Goal: Information Seeking & Learning: Learn about a topic

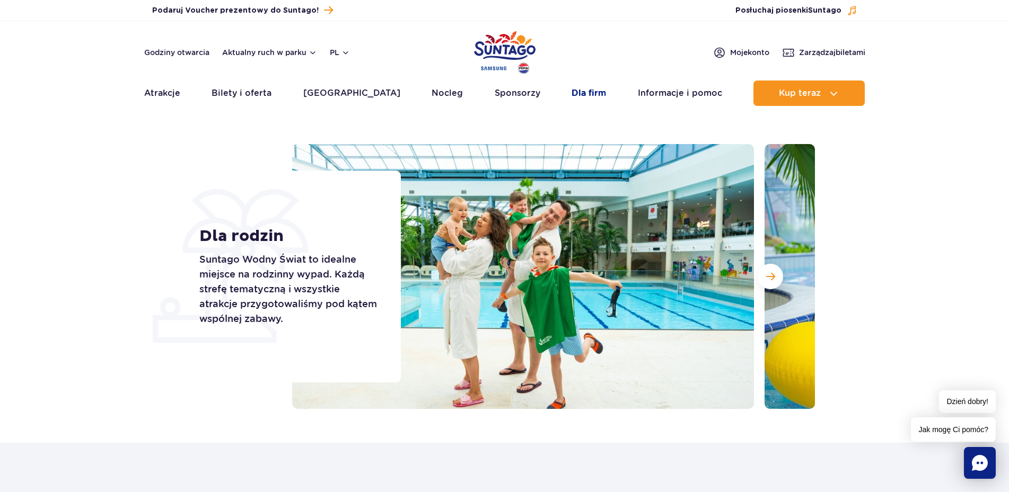
click at [575, 93] on link "Dla firm" at bounding box center [588, 93] width 34 height 25
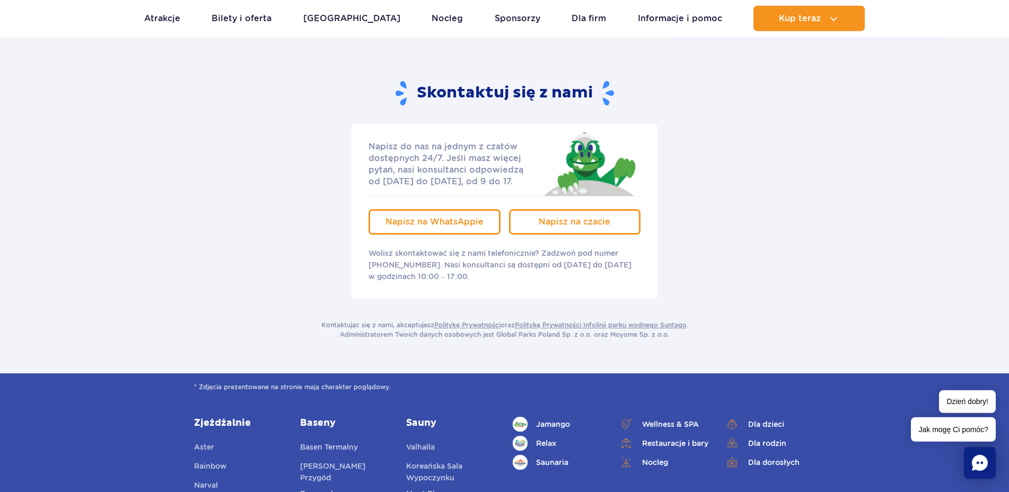
scroll to position [108, 0]
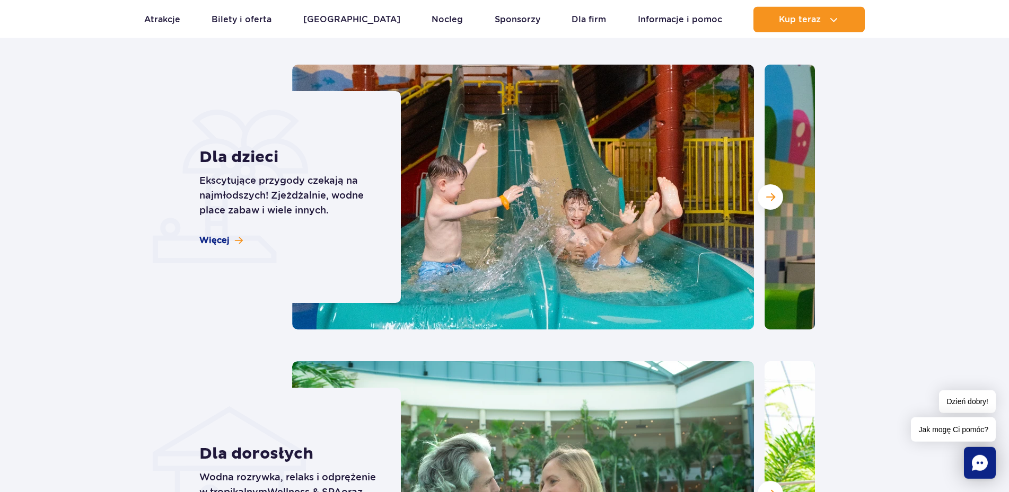
scroll to position [2573, 0]
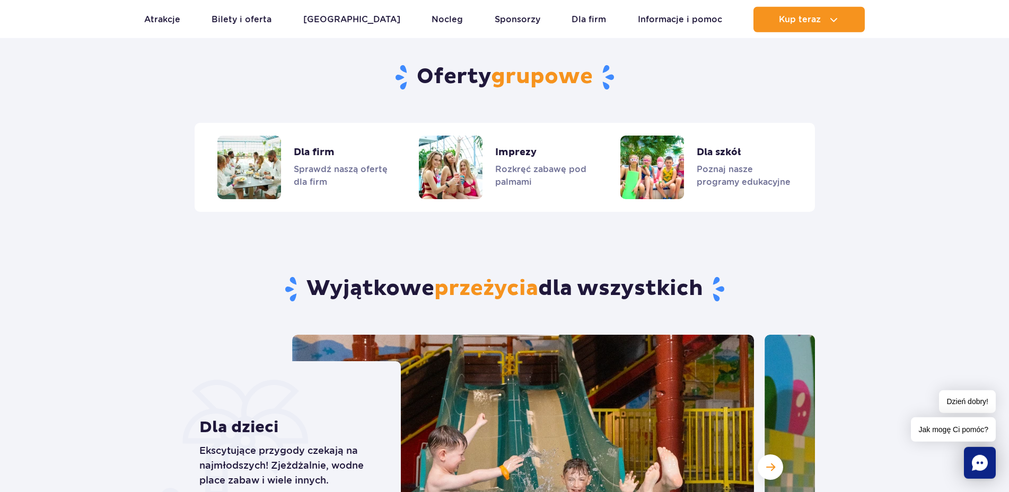
click at [244, 361] on div "Dla dzieci Ekscytujące przygody czekają na najmłodszych! Zjeżdżalnie, wodne pla…" at bounding box center [293, 467] width 215 height 212
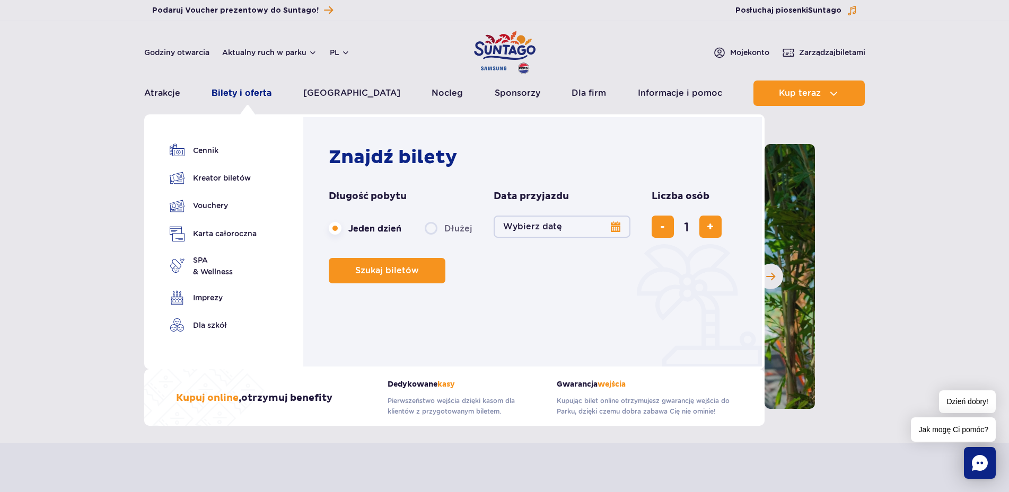
click at [250, 92] on link "Bilety i oferta" at bounding box center [241, 93] width 60 height 25
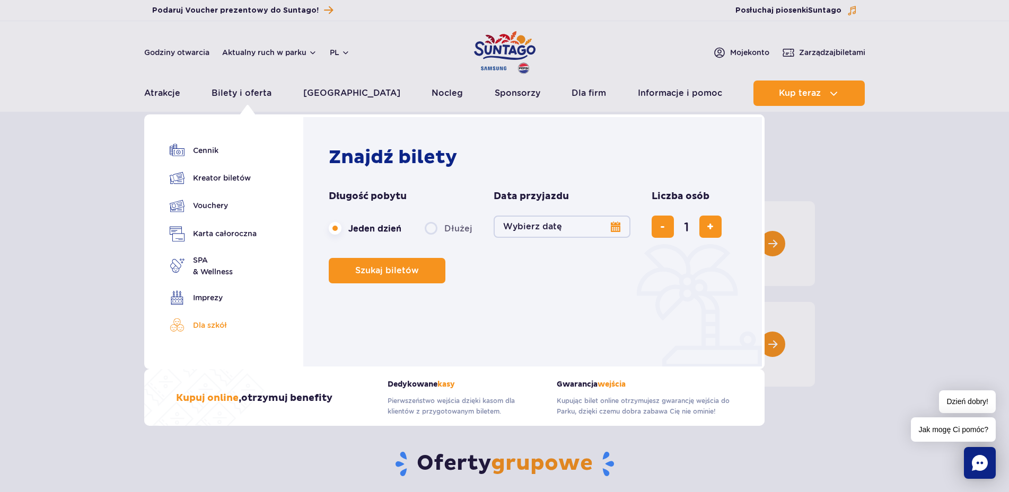
click at [211, 326] on link "Dla szkół" at bounding box center [213, 325] width 87 height 15
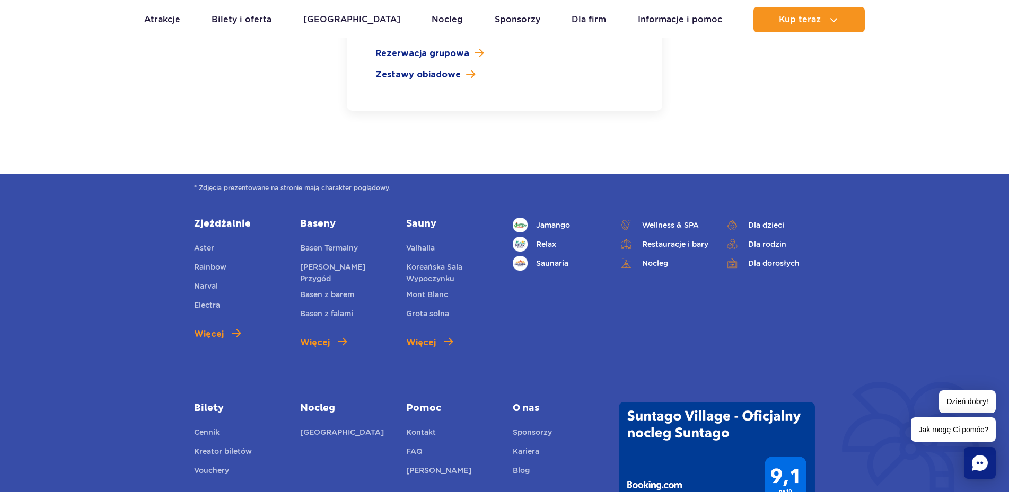
scroll to position [1997, 0]
